Goal: Navigation & Orientation: Find specific page/section

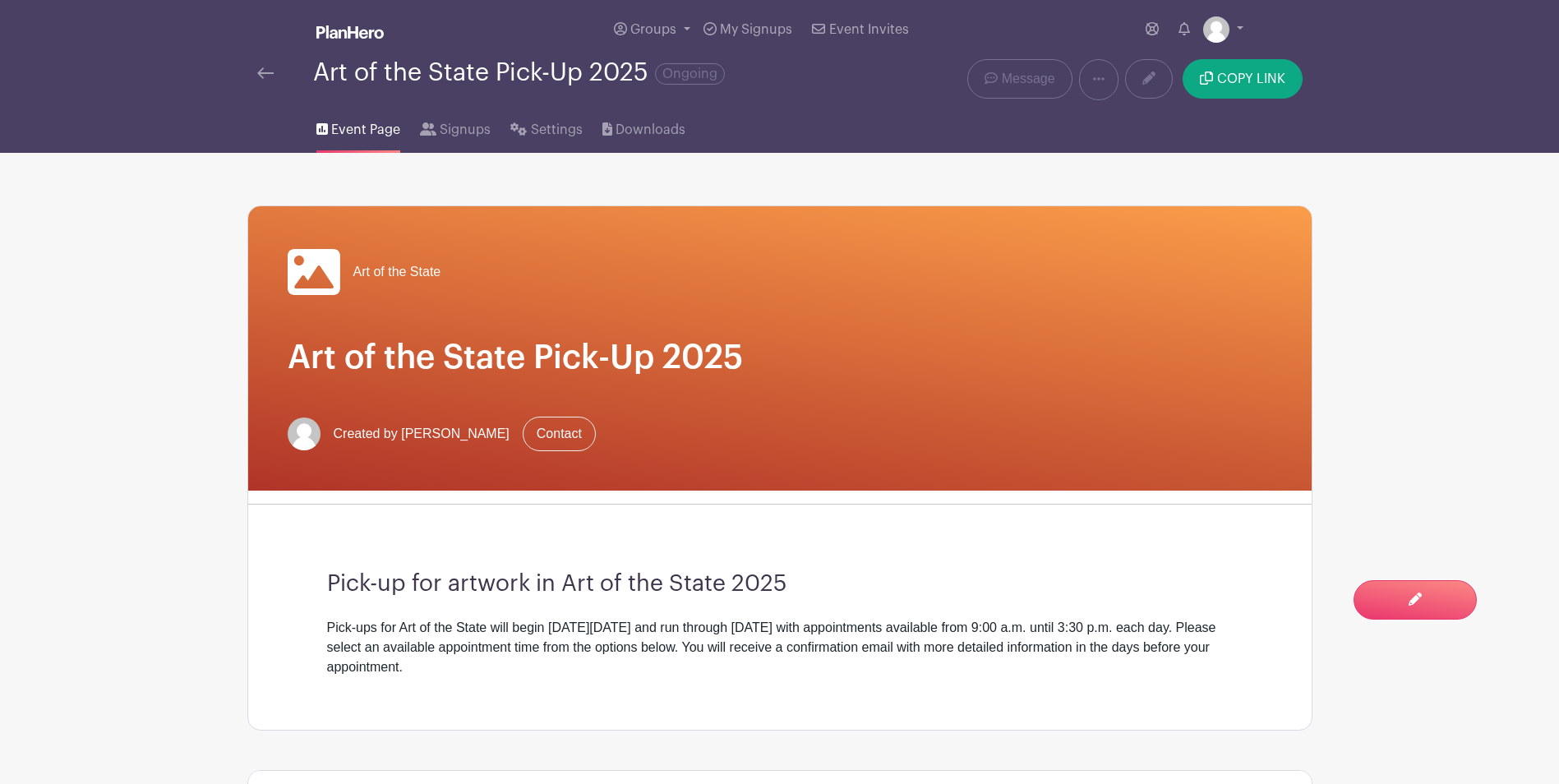
click at [266, 74] on img at bounding box center [265, 73] width 16 height 12
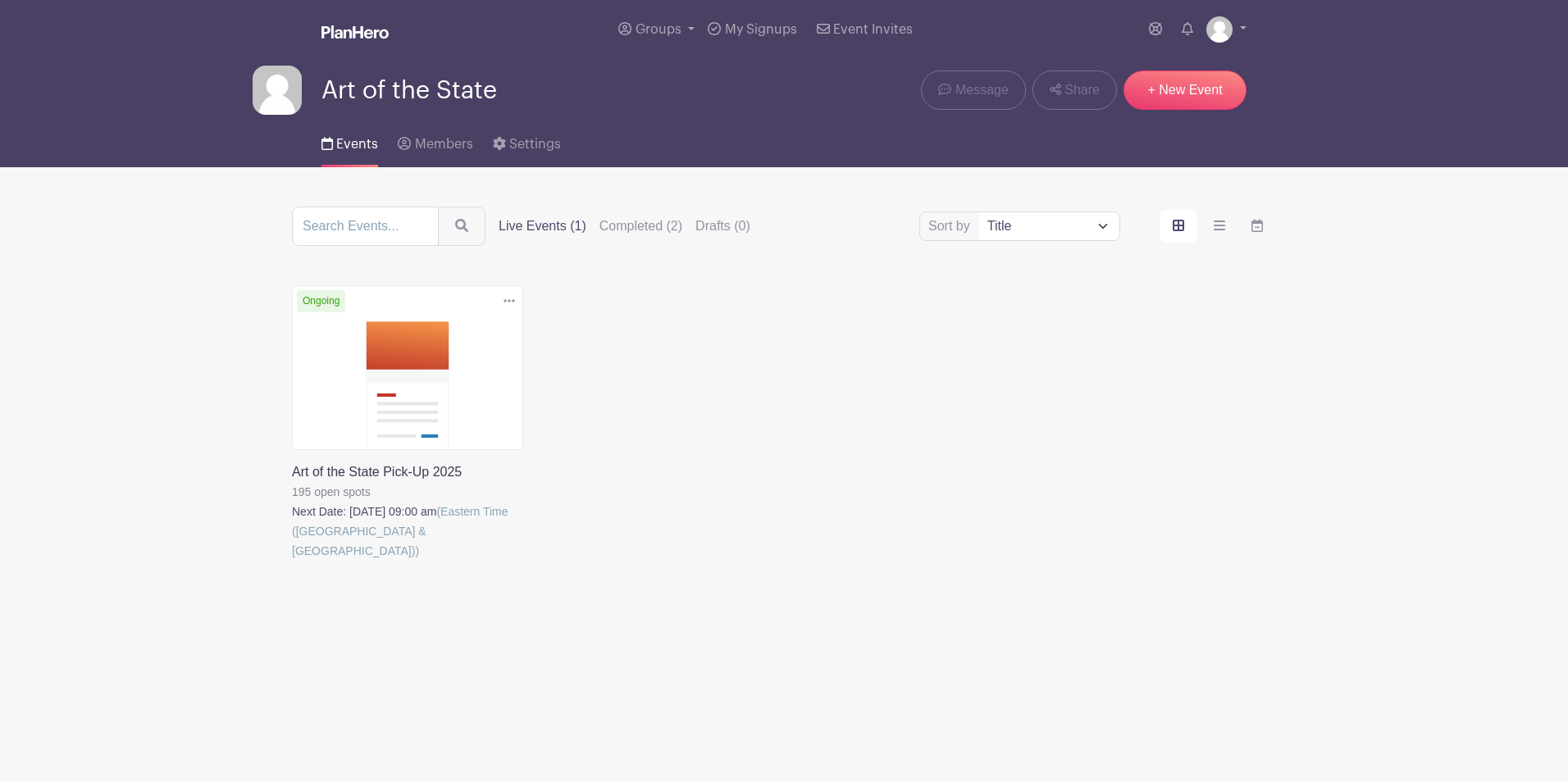
click at [292, 561] on link at bounding box center [292, 561] width 0 height 0
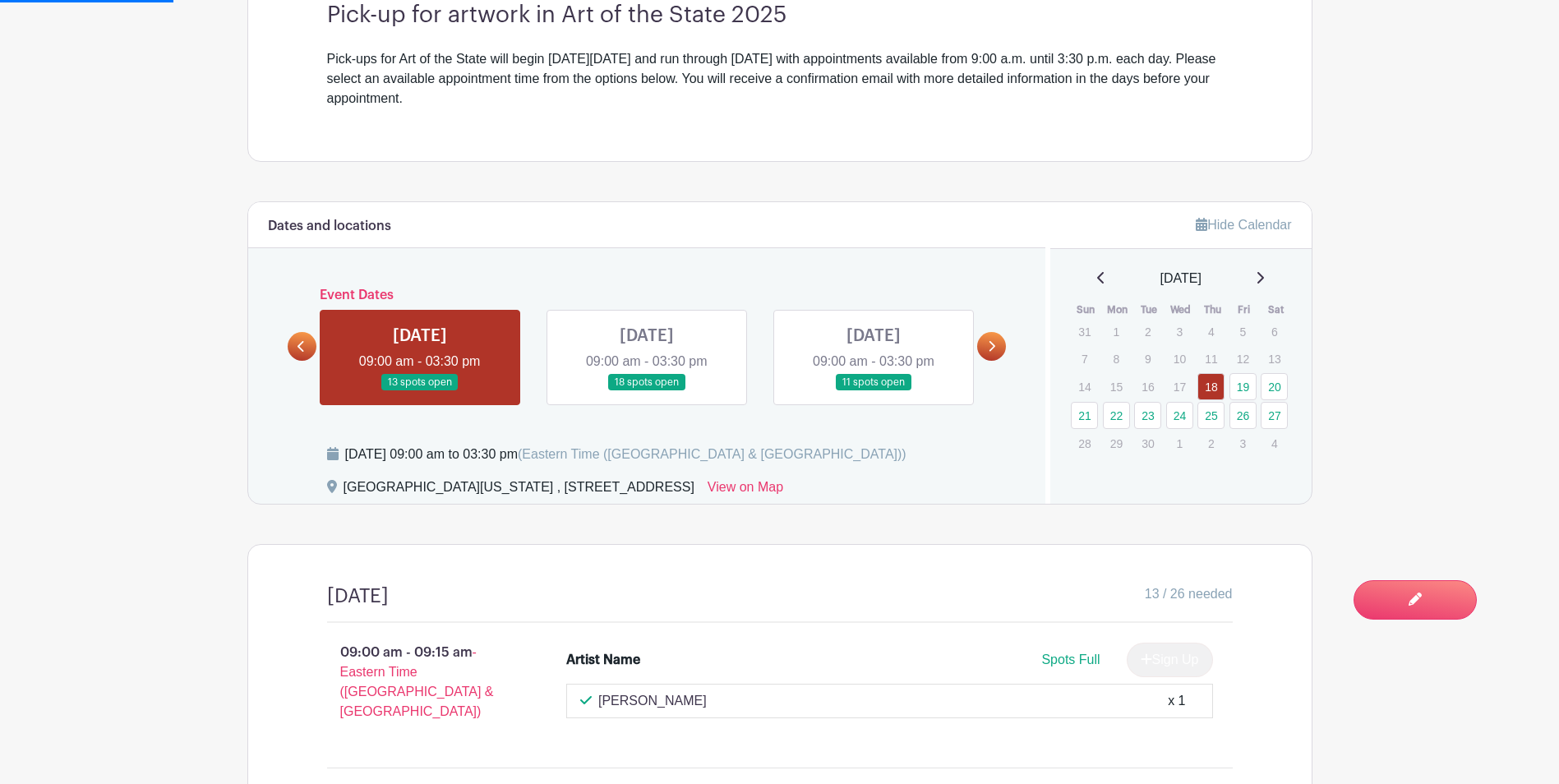
scroll to position [575, 0]
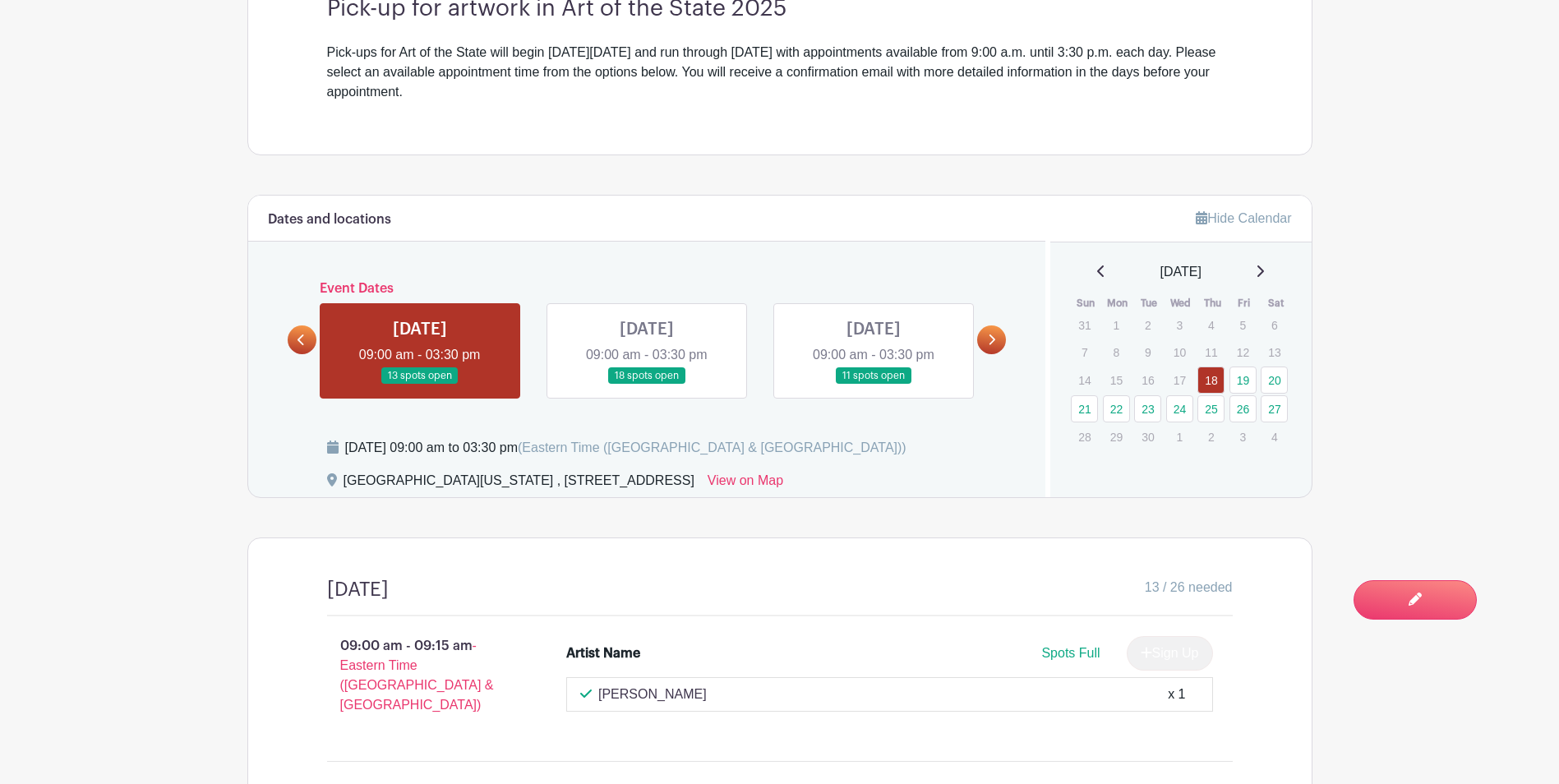
click at [993, 347] on link at bounding box center [992, 340] width 29 height 29
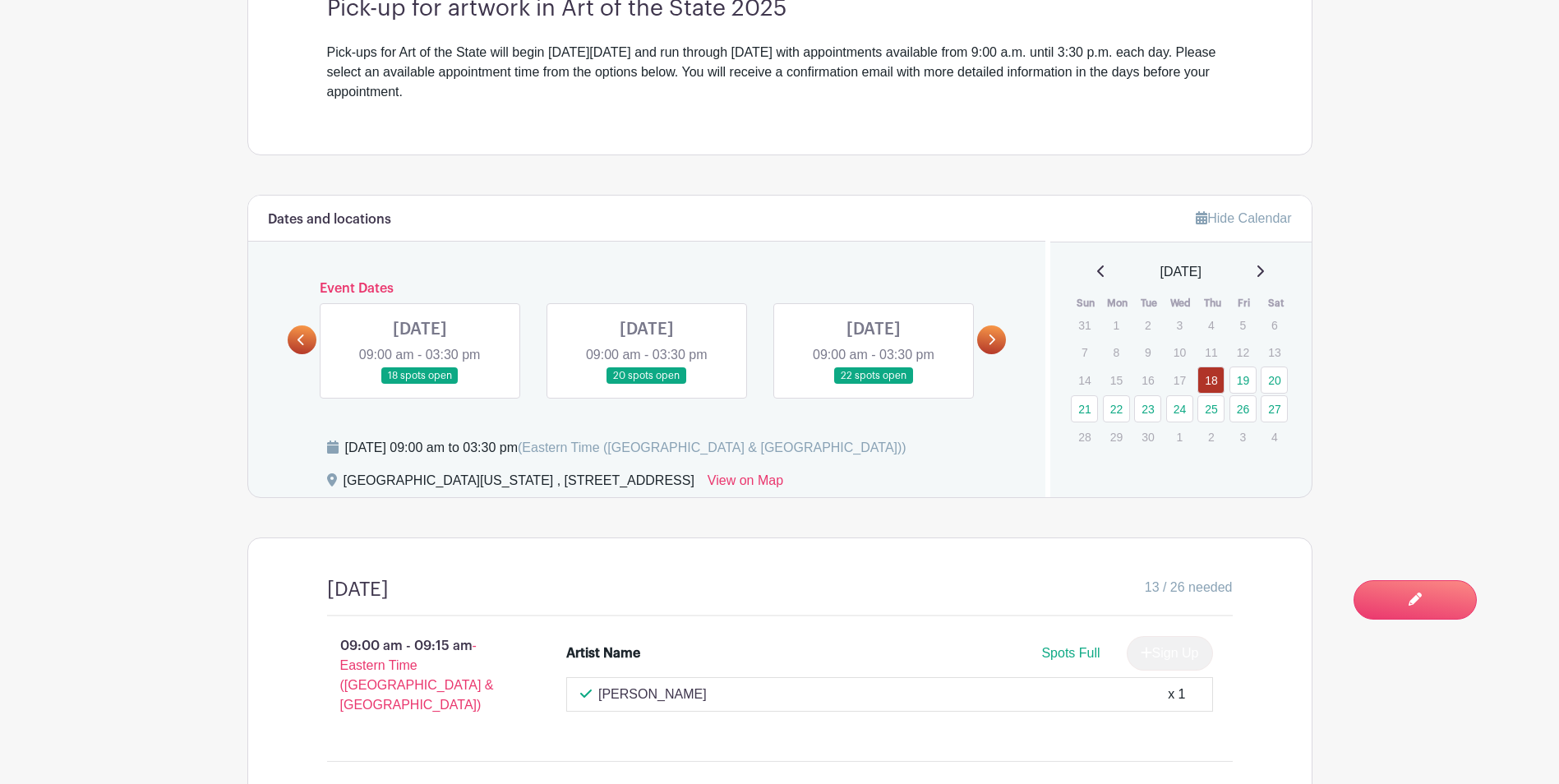
click at [992, 346] on link at bounding box center [992, 340] width 29 height 29
click at [992, 345] on icon at bounding box center [992, 340] width 7 height 13
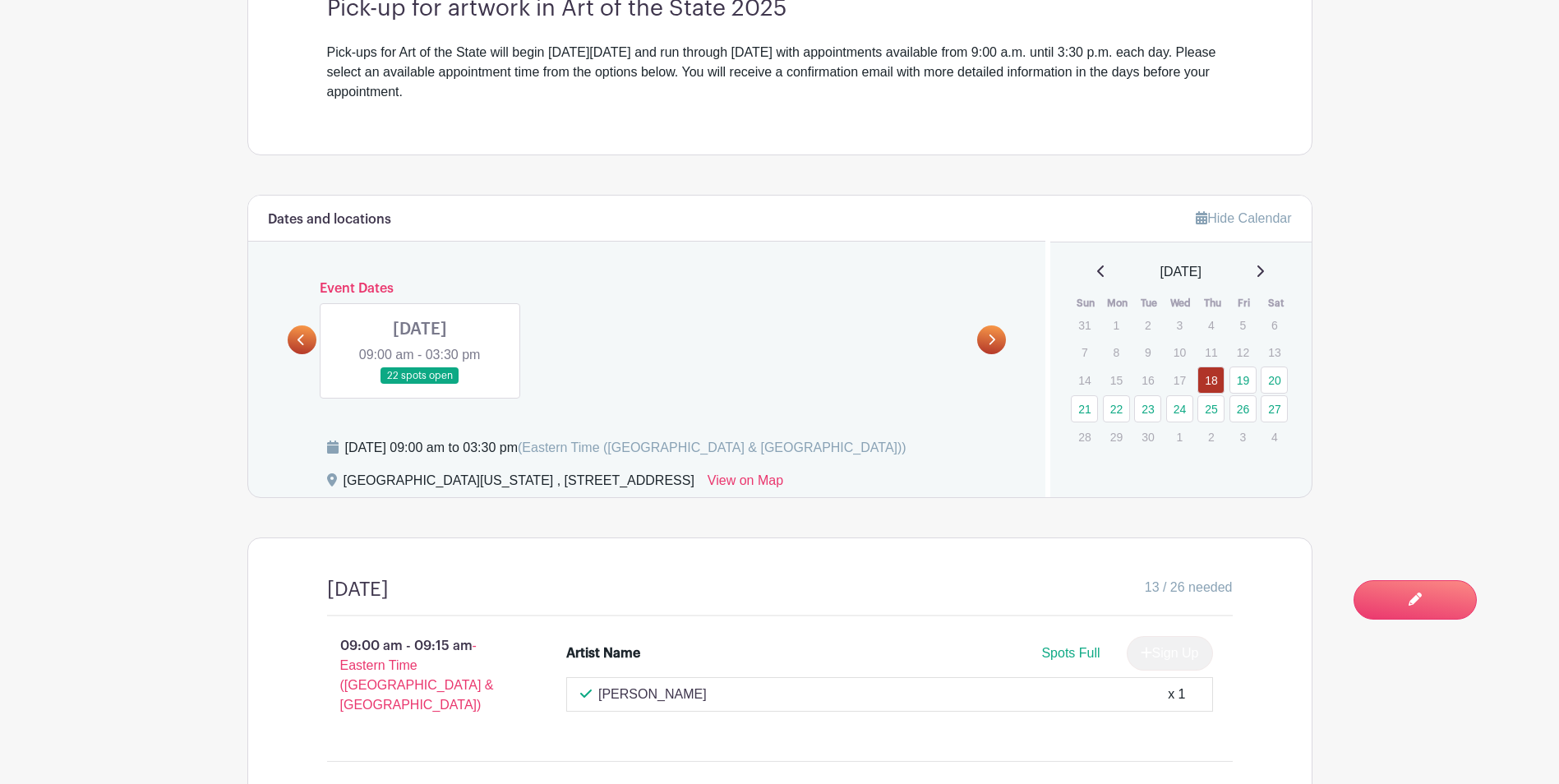
click at [309, 334] on link at bounding box center [302, 340] width 29 height 29
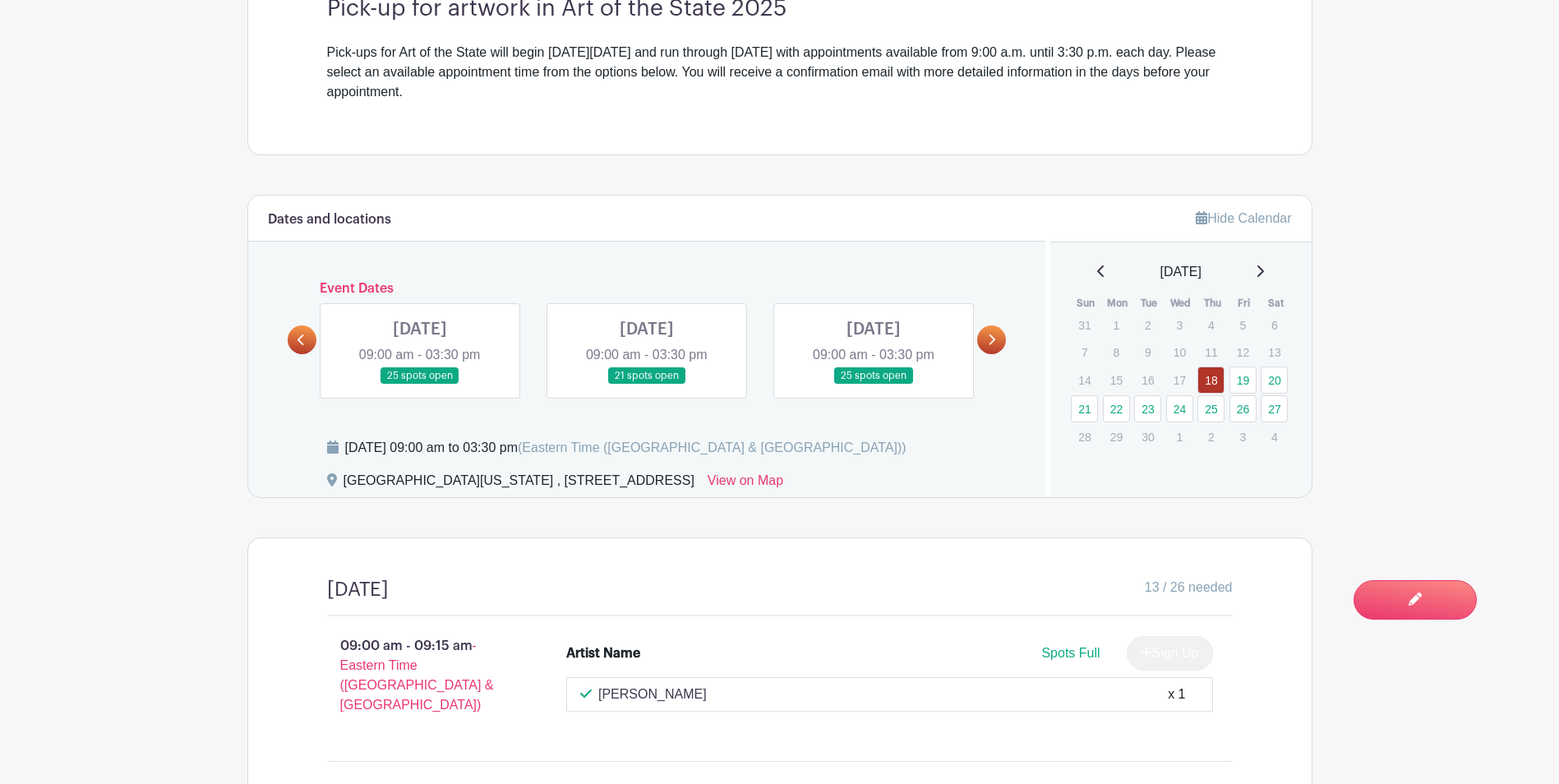
click at [309, 334] on link at bounding box center [302, 340] width 29 height 29
